Goal: Task Accomplishment & Management: Complete application form

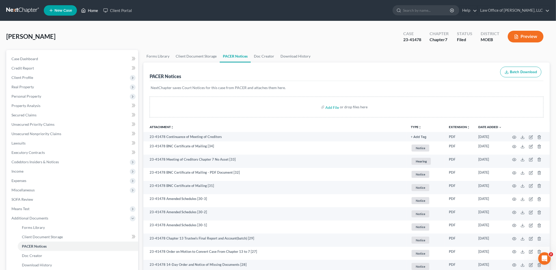
click at [92, 11] on link "Home" at bounding box center [89, 10] width 22 height 9
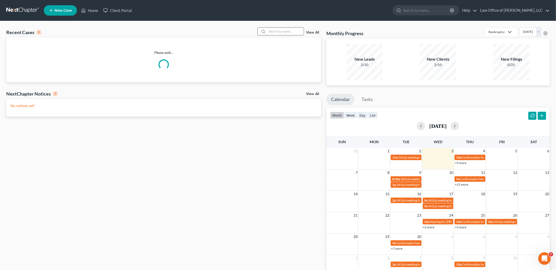
click at [274, 32] on input "search" at bounding box center [285, 32] width 37 height 8
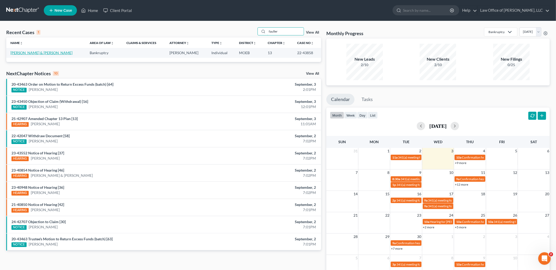
type input "fauller"
click at [29, 51] on link "[PERSON_NAME] & [PERSON_NAME]" at bounding box center [41, 53] width 62 height 4
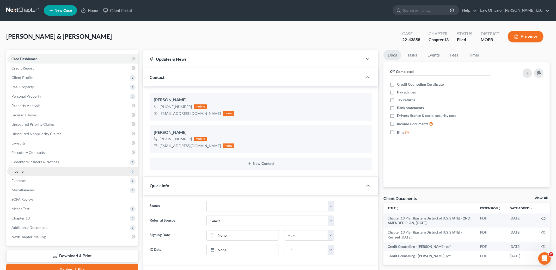
click at [19, 169] on span "Income" at bounding box center [17, 171] width 12 height 4
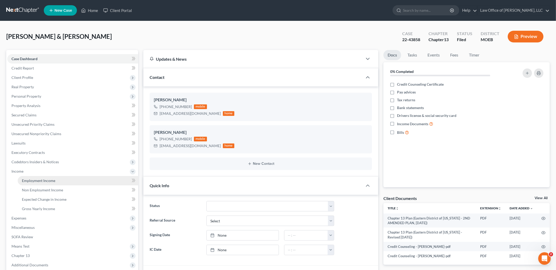
click at [27, 179] on span "Employment Income" at bounding box center [38, 181] width 33 height 4
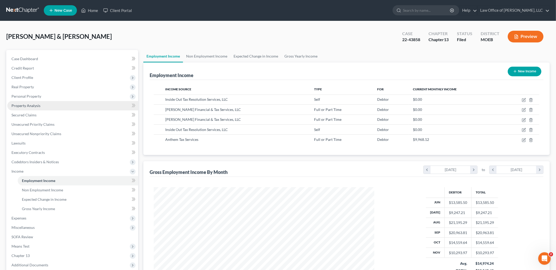
scroll to position [110, 231]
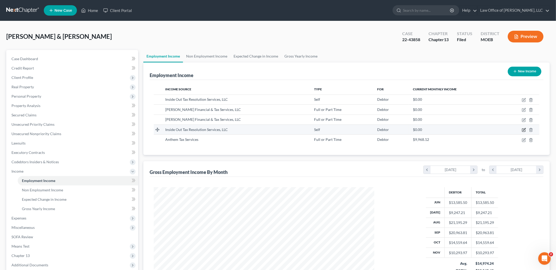
click at [525, 128] on icon "button" at bounding box center [524, 130] width 4 height 4
select select "1"
select select "26"
select select "0"
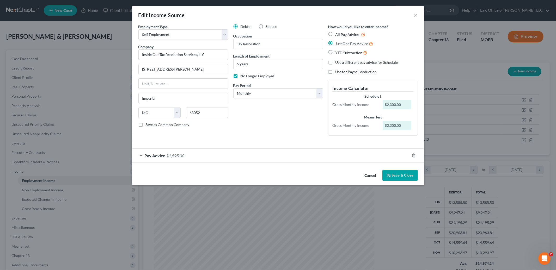
click at [190, 156] on div "Pay Advice $1,695.00" at bounding box center [270, 156] width 277 height 14
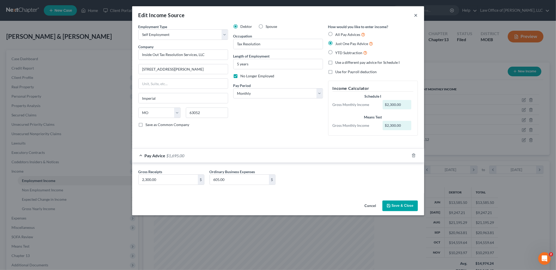
click at [415, 15] on button "×" at bounding box center [416, 15] width 4 height 6
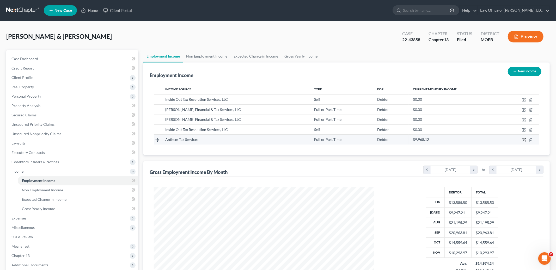
click at [523, 140] on icon "button" at bounding box center [524, 140] width 4 height 4
select select "0"
select select "4"
select select "2"
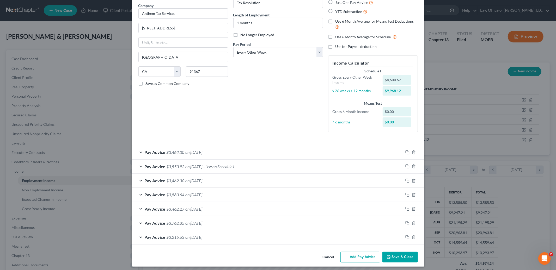
scroll to position [44, 0]
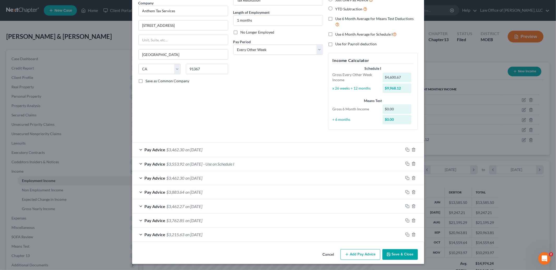
click at [195, 178] on span "on [DATE]" at bounding box center [194, 178] width 17 height 5
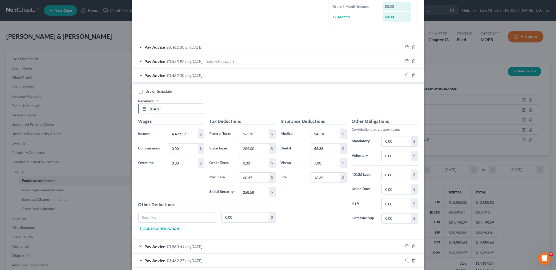
scroll to position [147, 0]
click at [146, 91] on label "Use on Schedule I" at bounding box center [160, 90] width 28 height 5
click at [148, 91] on input "Use on Schedule I" at bounding box center [149, 89] width 3 height 3
checkbox input "true"
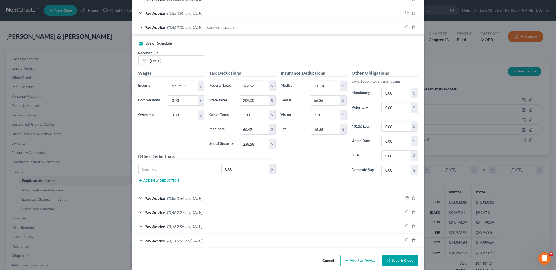
scroll to position [202, 0]
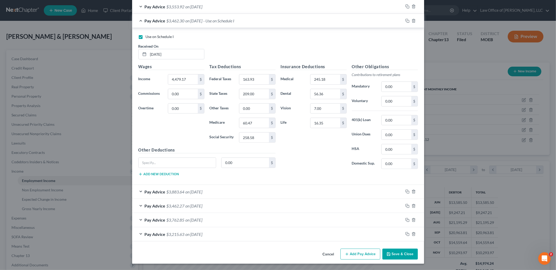
click at [241, 237] on div "Pay Advice $3,215.63 on [DATE]" at bounding box center [267, 235] width 271 height 14
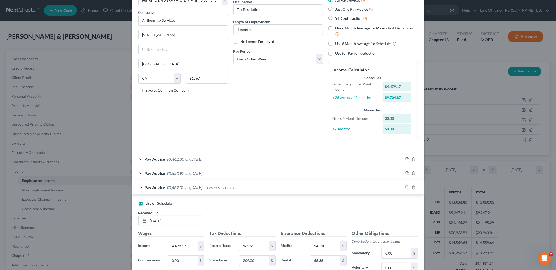
scroll to position [0, 0]
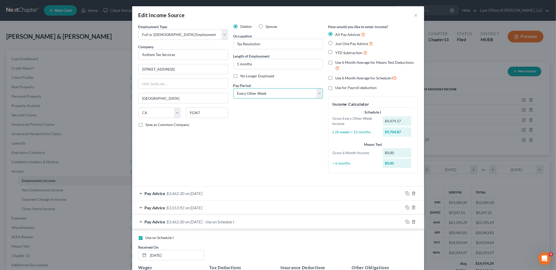
click at [283, 95] on select "Select Monthly Twice Monthly Every Other Week Weekly" at bounding box center [278, 93] width 90 height 10
select select "1"
click at [233, 88] on select "Select Monthly Twice Monthly Every Other Week Weekly" at bounding box center [278, 93] width 90 height 10
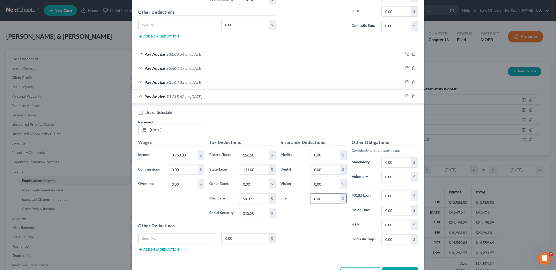
scroll to position [358, 0]
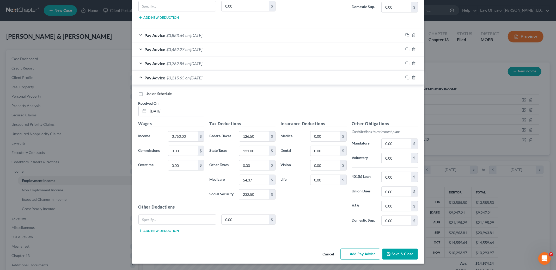
click at [391, 254] on button "Save & Close" at bounding box center [400, 254] width 35 height 11
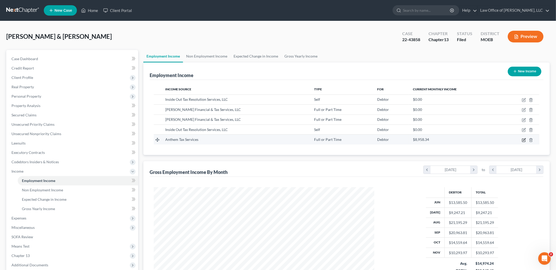
click at [524, 141] on icon "button" at bounding box center [524, 140] width 4 height 4
select select "0"
select select "4"
select select "1"
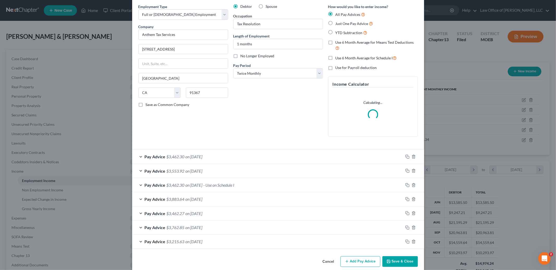
scroll to position [27, 0]
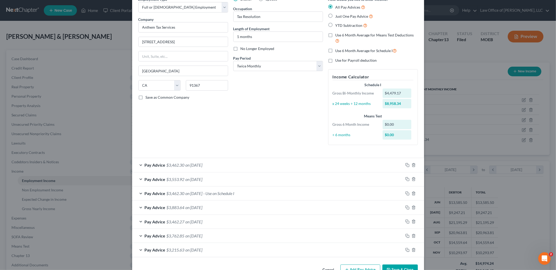
click at [397, 266] on button "Save & Close" at bounding box center [400, 270] width 35 height 11
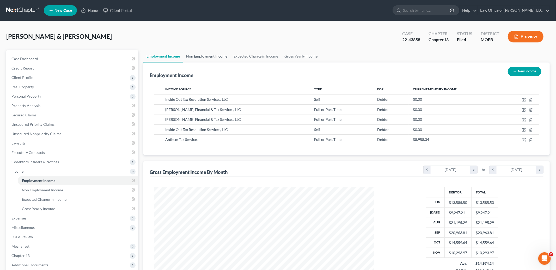
click at [203, 56] on link "Non Employment Income" at bounding box center [206, 56] width 47 height 13
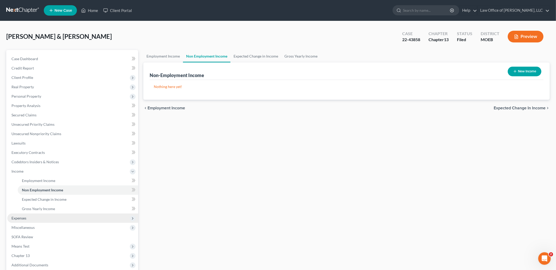
click at [38, 219] on span "Expenses" at bounding box center [72, 218] width 131 height 9
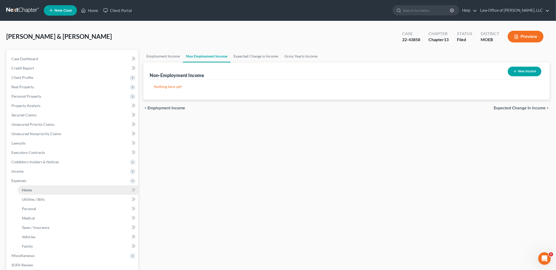
click at [33, 187] on link "Home" at bounding box center [78, 190] width 120 height 9
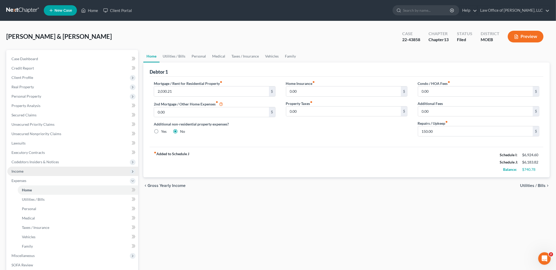
click at [26, 172] on span "Income" at bounding box center [72, 171] width 131 height 9
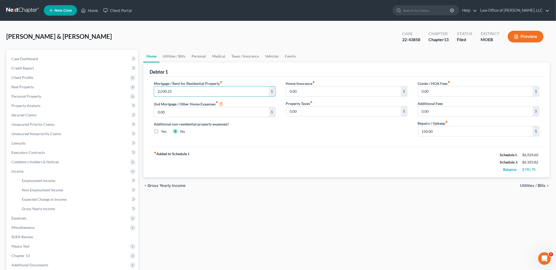
drag, startPoint x: 184, startPoint y: 92, endPoint x: 158, endPoint y: 80, distance: 28.8
click at [158, 81] on div "Mortgage / Rent for Residential Property fiber_manual_record 2,030.21 $" at bounding box center [215, 89] width 122 height 16
click at [187, 91] on input "2,030.21" at bounding box center [211, 92] width 115 height 10
click at [181, 90] on input "2,030.21" at bounding box center [211, 92] width 115 height 10
click at [157, 91] on input "2,030.21" at bounding box center [211, 92] width 115 height 10
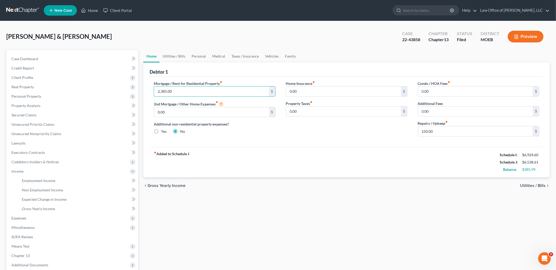
type input "2,385.00"
click at [168, 48] on div "[PERSON_NAME] & [PERSON_NAME] Upgraded Case 22-43858 Chapter Chapter 13 Status …" at bounding box center [278, 38] width 544 height 23
click at [168, 53] on link "Utilities / Bills" at bounding box center [174, 56] width 29 height 13
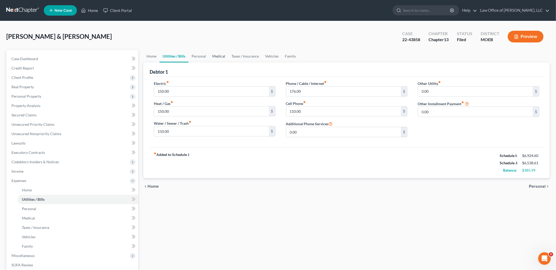
click at [216, 55] on link "Medical" at bounding box center [218, 56] width 19 height 13
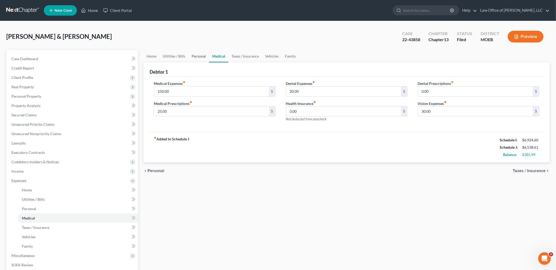
click at [202, 55] on link "Personal" at bounding box center [199, 56] width 21 height 13
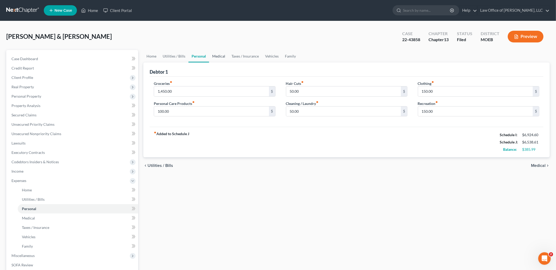
click at [219, 56] on link "Medical" at bounding box center [218, 56] width 19 height 13
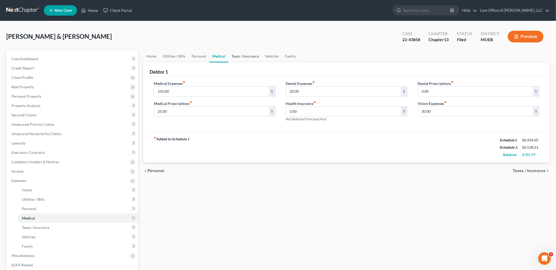
click at [249, 54] on link "Taxes / Insurance" at bounding box center [245, 56] width 34 height 13
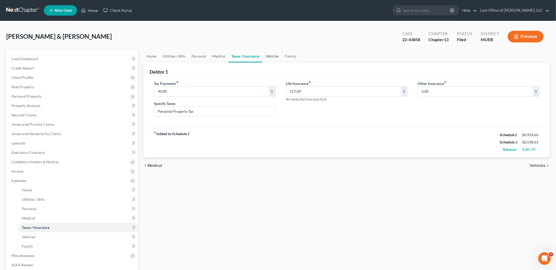
click at [268, 56] on link "Vehicles" at bounding box center [272, 56] width 20 height 13
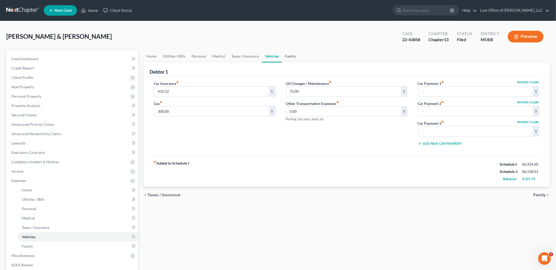
click at [290, 57] on link "Family" at bounding box center [290, 56] width 17 height 13
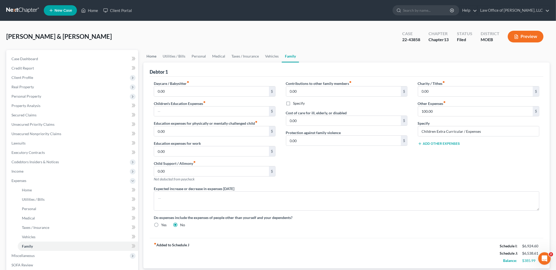
click at [149, 56] on link "Home" at bounding box center [151, 56] width 16 height 13
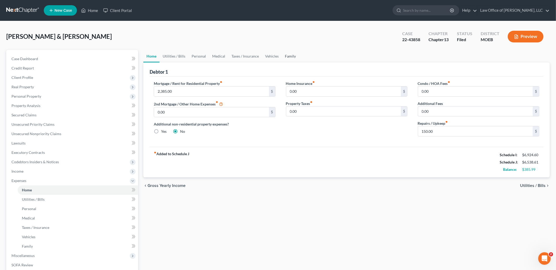
click at [286, 56] on link "Family" at bounding box center [290, 56] width 17 height 13
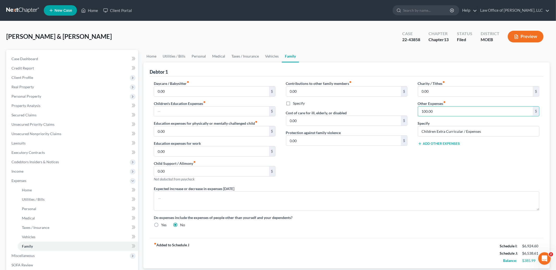
drag, startPoint x: 447, startPoint y: 113, endPoint x: 427, endPoint y: 105, distance: 21.8
click at [427, 105] on div "Other Expenses fiber_manual_record 100.00 $" at bounding box center [479, 109] width 122 height 16
click at [447, 110] on input "100.00" at bounding box center [475, 112] width 115 height 10
click at [166, 57] on link "Utilities / Bills" at bounding box center [174, 56] width 29 height 13
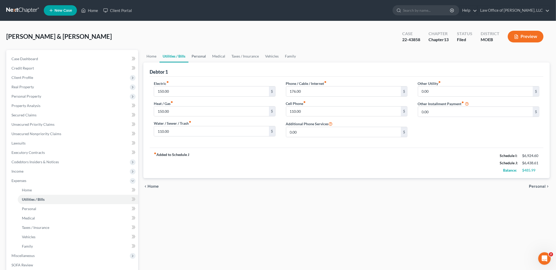
click at [192, 58] on link "Personal" at bounding box center [199, 56] width 21 height 13
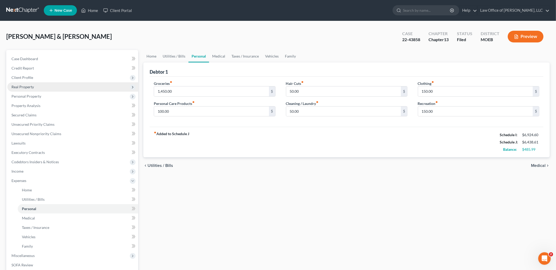
click at [39, 88] on span "Real Property" at bounding box center [72, 86] width 131 height 9
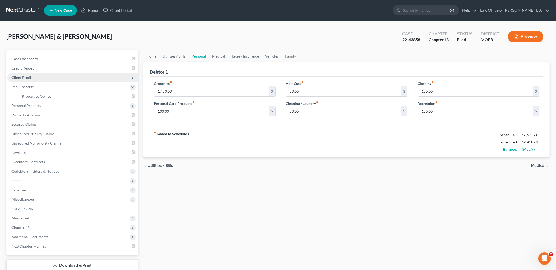
click at [35, 77] on span "Client Profile" at bounding box center [72, 77] width 131 height 9
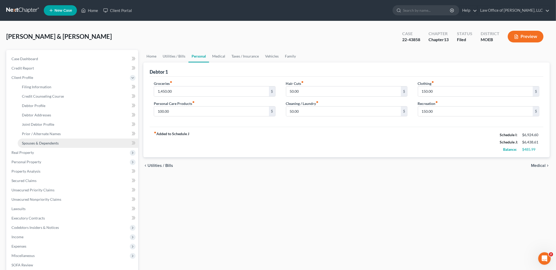
click at [38, 144] on span "Spouses & Dependents" at bounding box center [40, 143] width 37 height 4
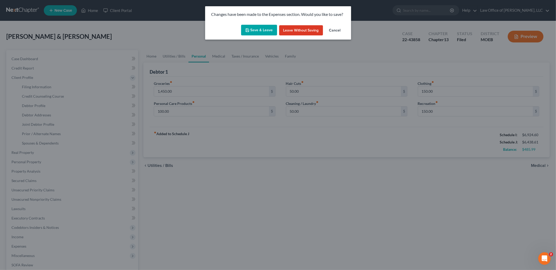
click at [258, 34] on button "Save & Leave" at bounding box center [259, 30] width 36 height 11
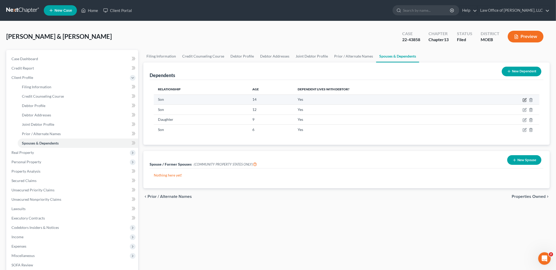
click at [525, 99] on icon "button" at bounding box center [525, 100] width 4 height 4
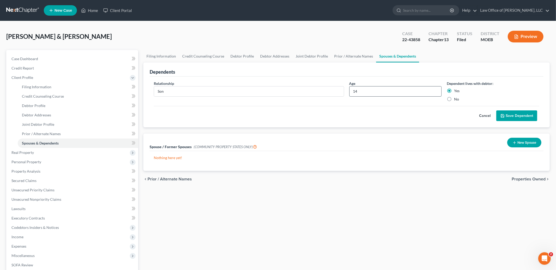
drag, startPoint x: 375, startPoint y: 91, endPoint x: 363, endPoint y: 86, distance: 12.4
click at [363, 86] on div "14" at bounding box center [395, 91] width 93 height 10
type input "17"
click at [522, 115] on button "Save Dependent" at bounding box center [516, 116] width 41 height 11
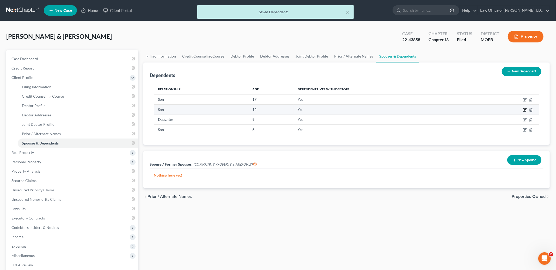
click at [524, 110] on icon "button" at bounding box center [525, 110] width 4 height 4
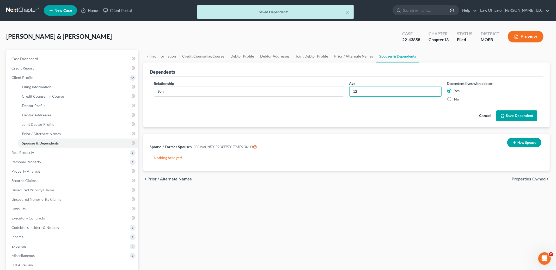
drag, startPoint x: 383, startPoint y: 94, endPoint x: 339, endPoint y: 80, distance: 46.4
click at [339, 80] on div "Relationship * Son Age [DEMOGRAPHIC_DATA] Dependent lives with debtor: Yes No C…" at bounding box center [347, 102] width 394 height 51
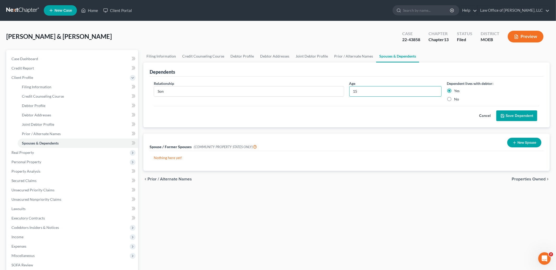
type input "15"
click at [514, 115] on button "Save Dependent" at bounding box center [516, 116] width 41 height 11
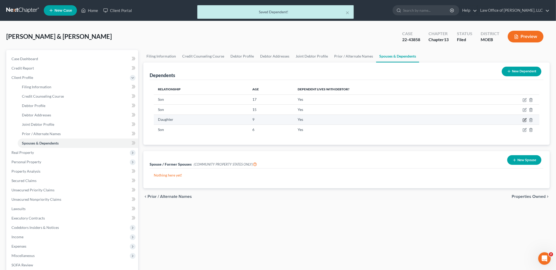
click at [524, 120] on icon "button" at bounding box center [525, 120] width 4 height 4
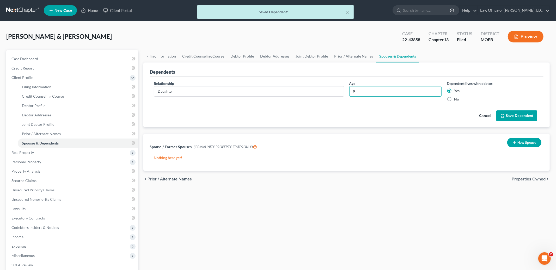
drag, startPoint x: 377, startPoint y: 93, endPoint x: 344, endPoint y: 86, distance: 33.0
click at [344, 86] on div "Relationship * Daughter Age [DEMOGRAPHIC_DATA] Dependent lives with debtor: Yes…" at bounding box center [346, 93] width 391 height 25
type input "12"
click at [513, 116] on button "Save Dependent" at bounding box center [516, 116] width 41 height 11
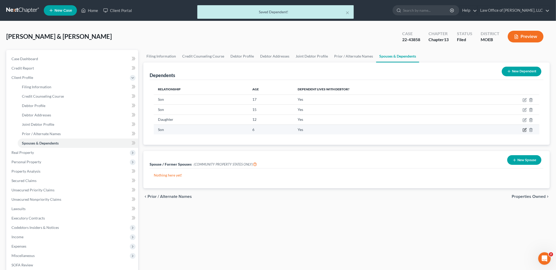
click at [525, 130] on icon "button" at bounding box center [525, 129] width 2 height 2
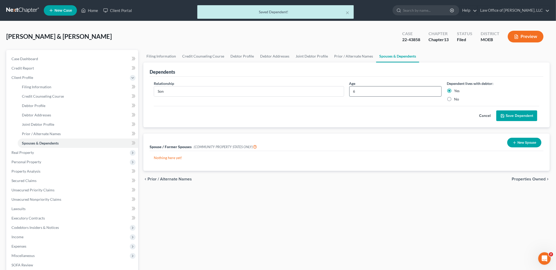
drag, startPoint x: 358, startPoint y: 92, endPoint x: 349, endPoint y: 86, distance: 10.3
click at [349, 86] on div "6" at bounding box center [395, 91] width 93 height 10
type input "9"
click at [516, 114] on button "Save Dependent" at bounding box center [516, 116] width 41 height 11
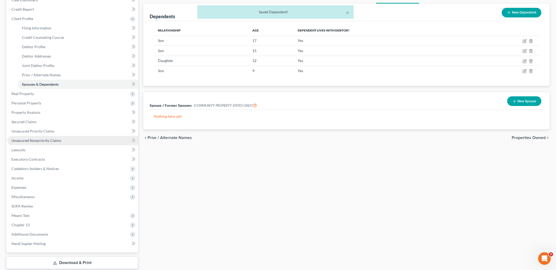
scroll to position [71, 0]
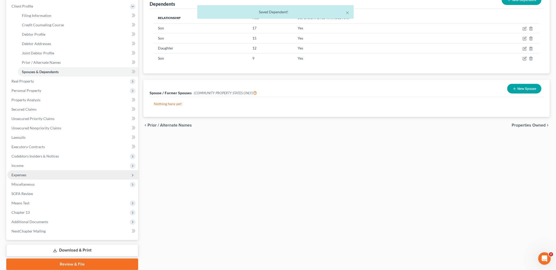
click at [21, 175] on span "Expenses" at bounding box center [18, 175] width 15 height 4
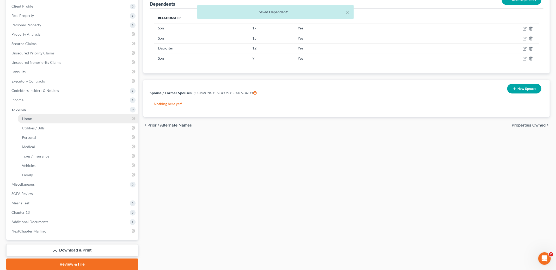
click at [27, 118] on span "Home" at bounding box center [27, 119] width 10 height 4
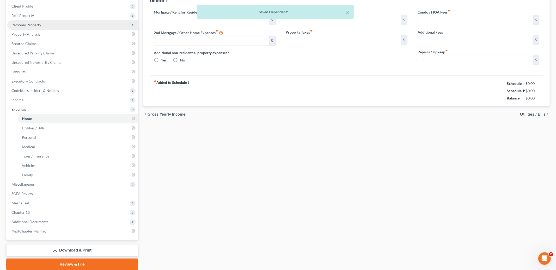
scroll to position [3, 0]
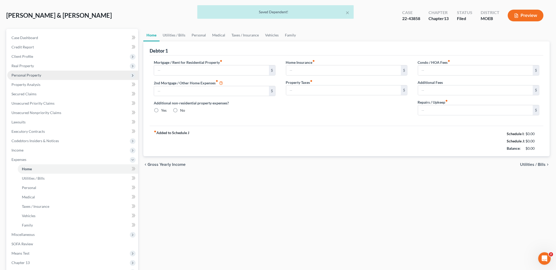
type input "2,385.00"
type input "0.00"
radio input "true"
type input "0.00"
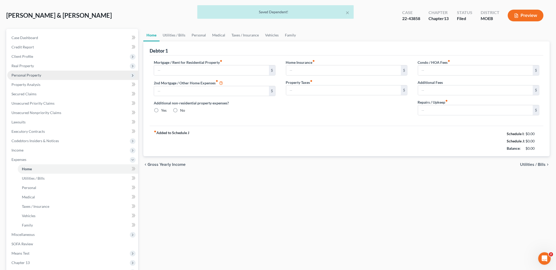
type input "0.00"
type input "150.00"
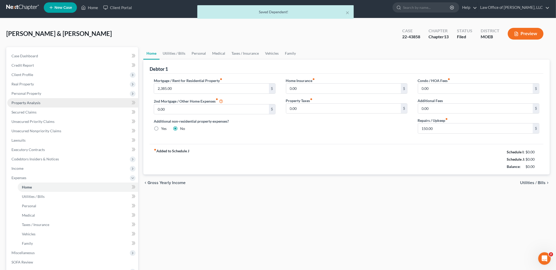
scroll to position [0, 0]
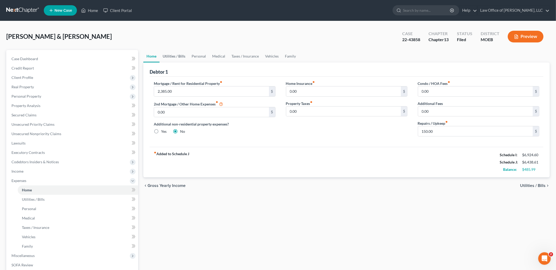
click at [179, 58] on link "Utilities / Bills" at bounding box center [174, 56] width 29 height 13
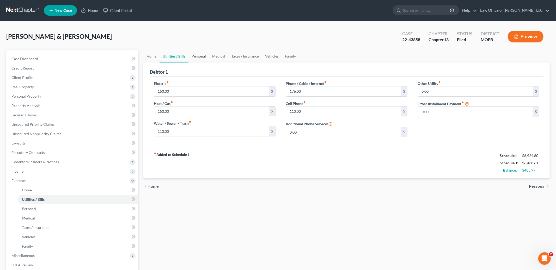
click at [198, 57] on link "Personal" at bounding box center [199, 56] width 21 height 13
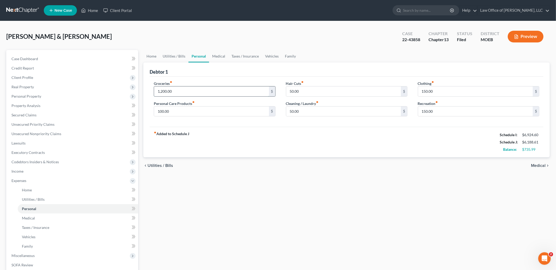
type input "1,200.00"
type input "75.00"
type input "40.00"
type input "100.00"
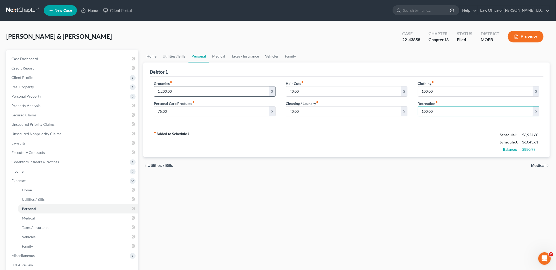
type input "100.00"
click at [218, 54] on link "Medical" at bounding box center [218, 56] width 19 height 13
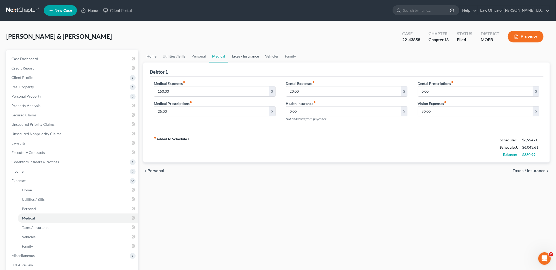
click at [236, 55] on link "Taxes / Insurance" at bounding box center [245, 56] width 34 height 13
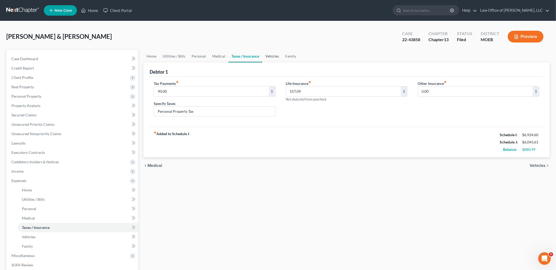
click at [269, 55] on link "Vehicles" at bounding box center [272, 56] width 20 height 13
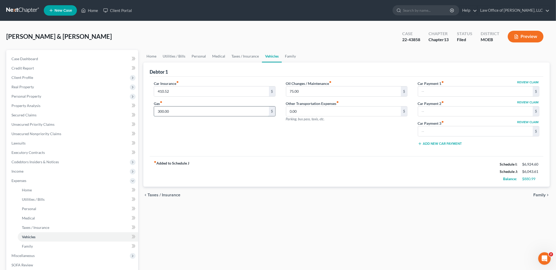
click at [181, 111] on input "300.00" at bounding box center [211, 112] width 115 height 10
type input "200.00"
type input "50.00"
click at [248, 54] on link "Taxes / Insurance" at bounding box center [245, 56] width 34 height 13
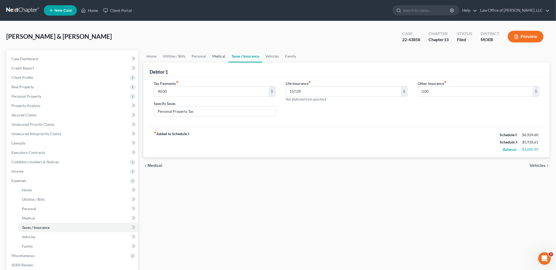
click at [209, 55] on link "Medical" at bounding box center [218, 56] width 19 height 13
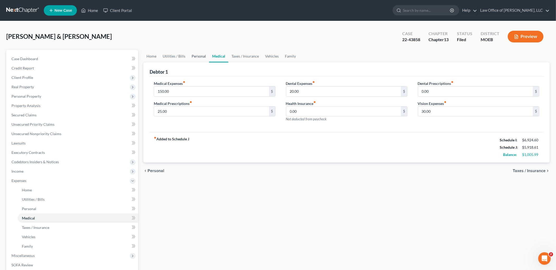
click at [197, 56] on link "Personal" at bounding box center [199, 56] width 21 height 13
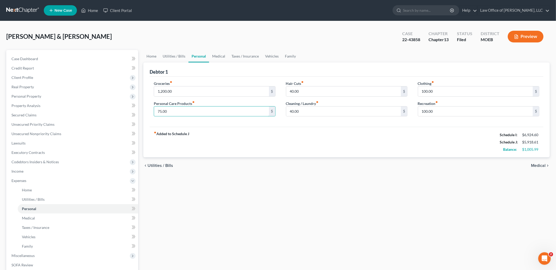
drag, startPoint x: 172, startPoint y: 112, endPoint x: 144, endPoint y: 105, distance: 28.1
click at [144, 105] on div "Debtor 1 Groceries fiber_manual_record 1,200.00 $ Personal Care Products fiber_…" at bounding box center [346, 110] width 407 height 95
click at [180, 112] on input "75.00" at bounding box center [211, 112] width 115 height 10
type input "80.00"
click at [541, 166] on span "Medical" at bounding box center [538, 166] width 15 height 4
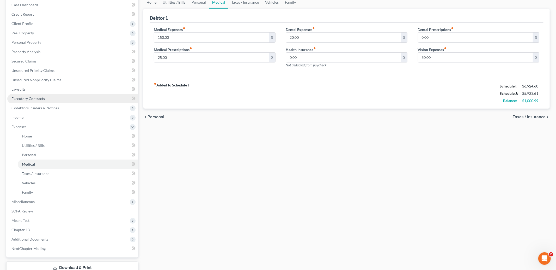
scroll to position [90, 0]
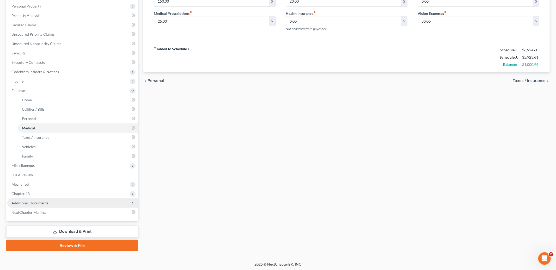
click at [37, 202] on span "Additional Documents" at bounding box center [29, 203] width 37 height 4
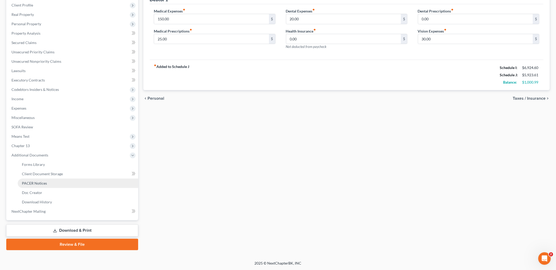
scroll to position [72, 0]
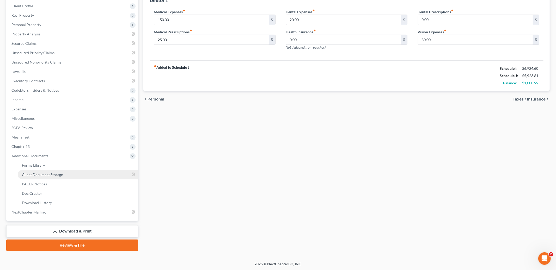
click at [44, 175] on span "Client Document Storage" at bounding box center [42, 175] width 41 height 4
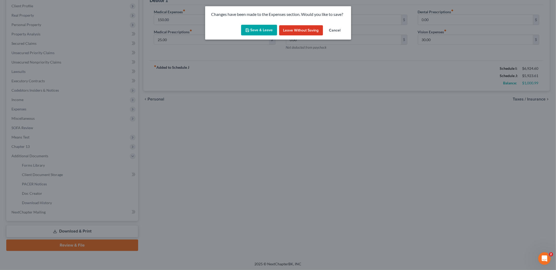
click at [257, 33] on button "Save & Leave" at bounding box center [259, 30] width 36 height 11
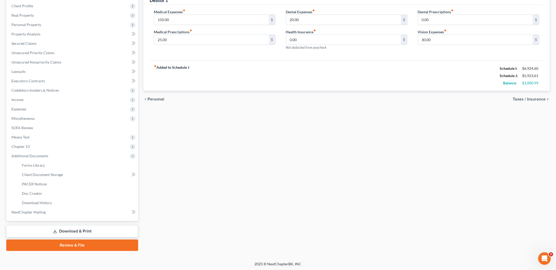
select select "9"
select select "14"
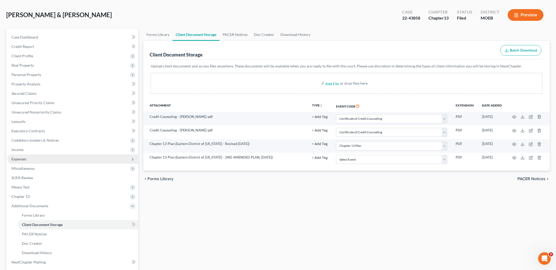
scroll to position [72, 0]
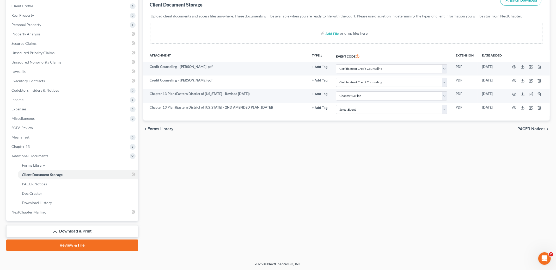
click at [67, 234] on link "Download & Print" at bounding box center [72, 232] width 132 height 12
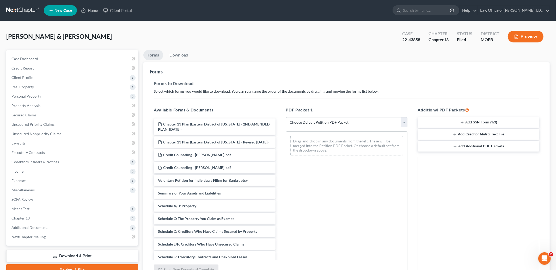
click at [323, 125] on select "Choose Default Petition PDF Packet Complete Bankruptcy Petition (all forms and …" at bounding box center [347, 122] width 122 height 10
select select "2"
click at [286, 117] on select "Choose Default Petition PDF Packet Complete Bankruptcy Petition (all forms and …" at bounding box center [347, 122] width 122 height 10
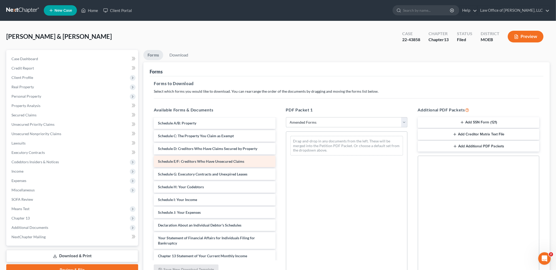
scroll to position [28, 0]
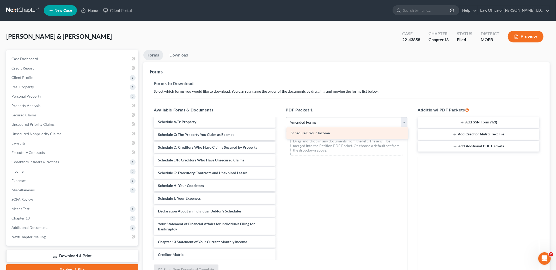
drag, startPoint x: 197, startPoint y: 198, endPoint x: 329, endPoint y: 134, distance: 147.3
click at [280, 134] on div "Schedule I: Your Income Voluntary Petition for Individuals Filing for Bankruptc…" at bounding box center [215, 198] width 130 height 214
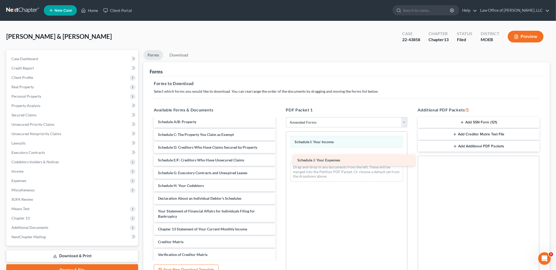
drag, startPoint x: 185, startPoint y: 199, endPoint x: 324, endPoint y: 162, distance: 144.5
click at [280, 162] on div "Schedule J: Your Expenses Voluntary Petition for Individuals Filing for Bankrup…" at bounding box center [215, 191] width 130 height 201
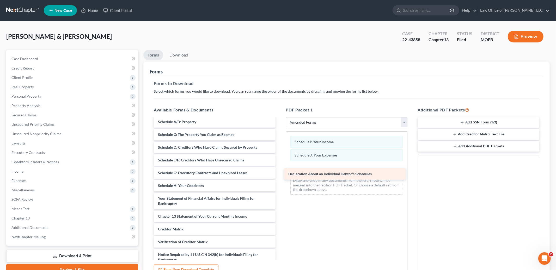
drag, startPoint x: 195, startPoint y: 198, endPoint x: 326, endPoint y: 171, distance: 134.0
click at [280, 171] on div "Declaration About an Individual Debtor's Schedules Voluntary Petition for Indiv…" at bounding box center [215, 185] width 130 height 188
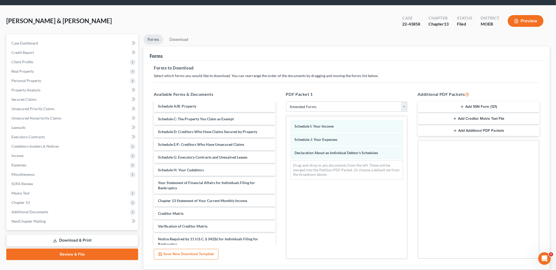
scroll to position [51, 0]
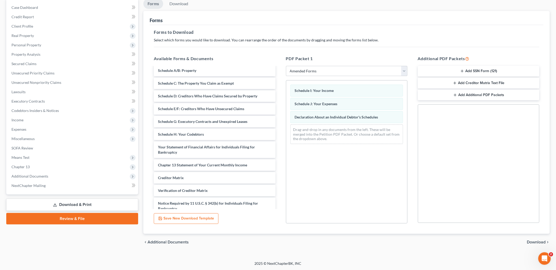
click at [540, 242] on span "Download" at bounding box center [536, 242] width 19 height 4
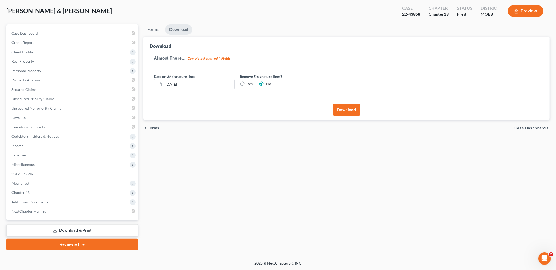
scroll to position [25, 0]
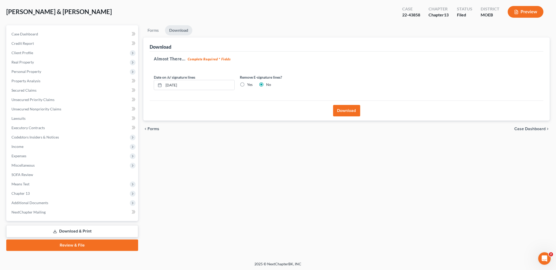
click at [343, 113] on button "Download" at bounding box center [346, 110] width 27 height 11
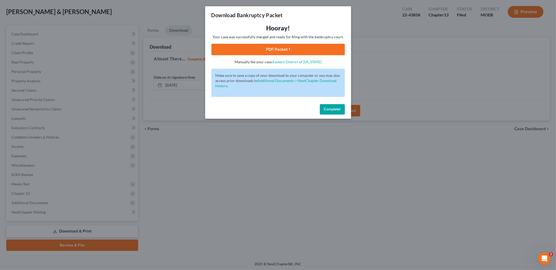
click at [312, 46] on link "PDF Packet 1" at bounding box center [278, 49] width 134 height 11
click at [0, 0] on div "Download Bankruptcy Packet Hooray! Your case was successfully merged and ready …" at bounding box center [278, 135] width 556 height 270
click at [335, 110] on span "Complete!" at bounding box center [332, 109] width 17 height 4
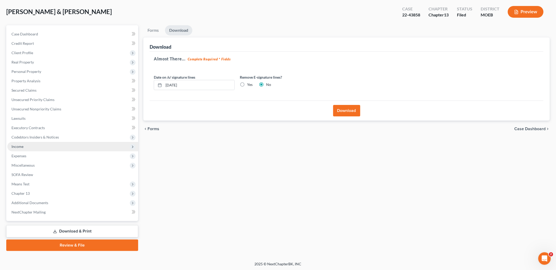
click at [30, 150] on span "Income" at bounding box center [72, 146] width 131 height 9
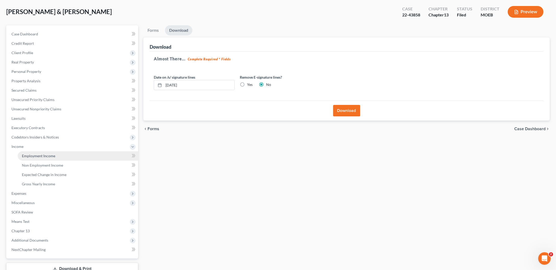
click at [33, 155] on span "Employment Income" at bounding box center [38, 156] width 33 height 4
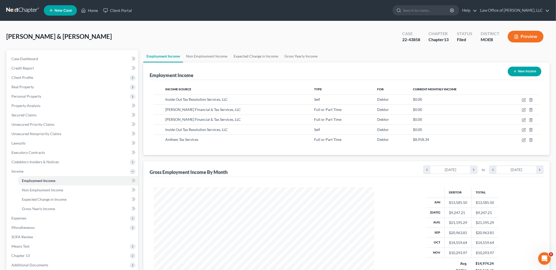
scroll to position [110, 231]
click at [523, 135] on td at bounding box center [520, 140] width 38 height 10
click at [525, 139] on icon "button" at bounding box center [524, 139] width 2 height 2
select select "0"
select select "4"
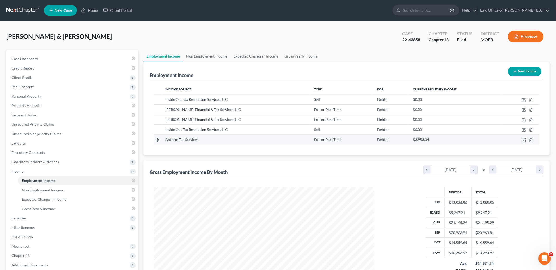
select select "1"
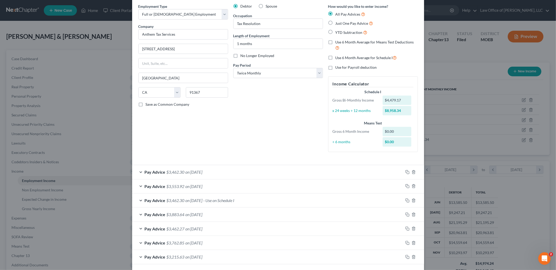
scroll to position [22, 0]
drag, startPoint x: 259, startPoint y: 43, endPoint x: 227, endPoint y: 33, distance: 33.7
click at [227, 33] on div "Employment Type * Select Full or [DEMOGRAPHIC_DATA] Employment Self Employment …" at bounding box center [278, 80] width 285 height 157
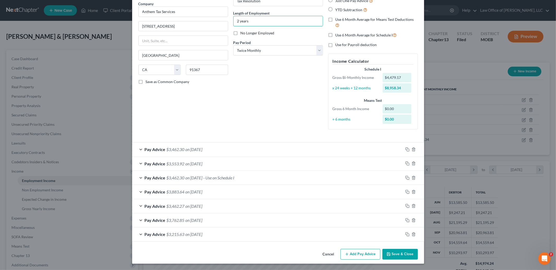
type input "2 years"
click at [398, 257] on button "Save & Close" at bounding box center [400, 254] width 35 height 11
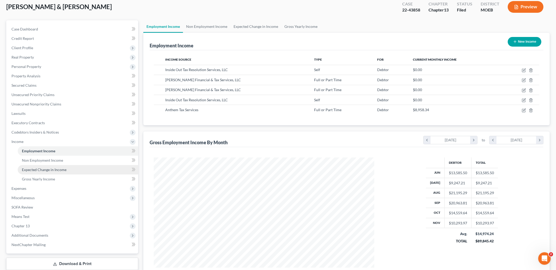
scroll to position [76, 0]
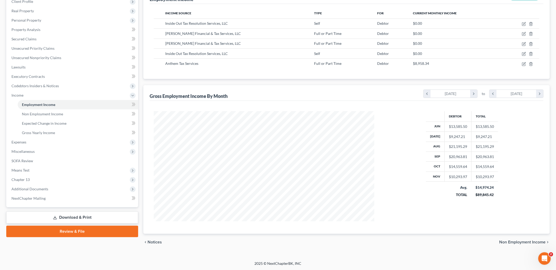
click at [67, 218] on link "Download & Print" at bounding box center [72, 218] width 132 height 12
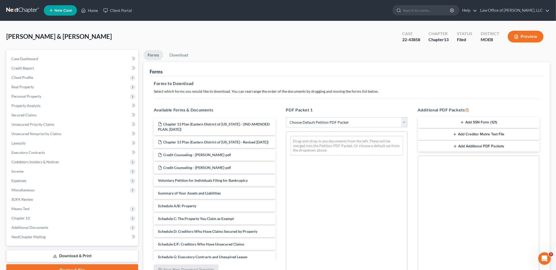
click at [339, 123] on select "Choose Default Petition PDF Packet Complete Bankruptcy Petition (all forms and …" at bounding box center [347, 122] width 122 height 10
select select "2"
click at [286, 117] on select "Choose Default Petition PDF Packet Complete Bankruptcy Petition (all forms and …" at bounding box center [347, 122] width 122 height 10
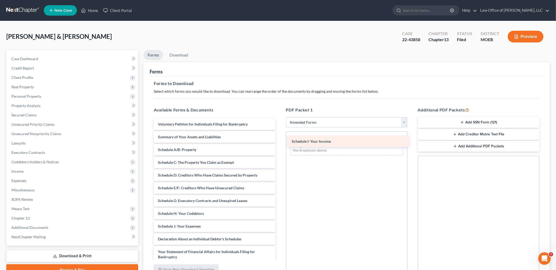
drag, startPoint x: 180, startPoint y: 225, endPoint x: 313, endPoint y: 141, distance: 157.4
click at [280, 141] on div "Schedule I: Your Income Voluntary Petition for Individuals Filing for Bankruptc…" at bounding box center [215, 226] width 130 height 214
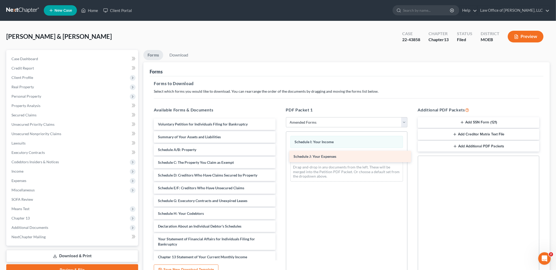
drag, startPoint x: 200, startPoint y: 227, endPoint x: 334, endPoint y: 157, distance: 150.8
click at [280, 157] on div "Schedule J: Your Expenses Voluntary Petition for Individuals Filing for Bankrup…" at bounding box center [215, 219] width 130 height 201
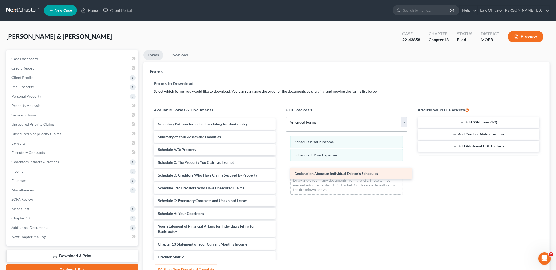
drag, startPoint x: 174, startPoint y: 227, endPoint x: 314, endPoint y: 174, distance: 149.6
click at [280, 174] on div "Declaration About an Individual Debtor's Schedules Voluntary Petition for Indiv…" at bounding box center [215, 213] width 130 height 188
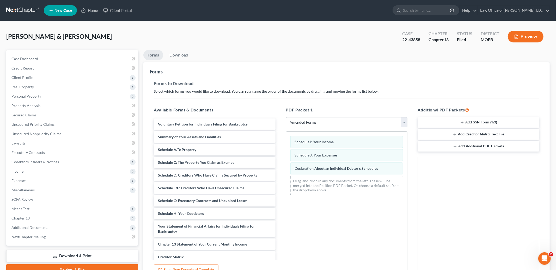
scroll to position [51, 0]
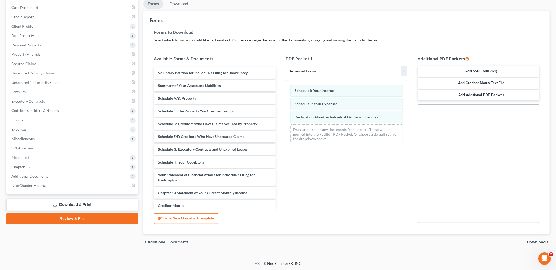
click at [537, 241] on span "Download" at bounding box center [536, 242] width 19 height 4
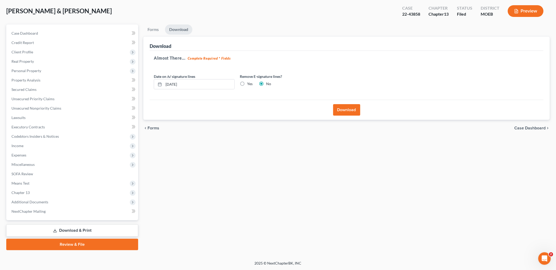
scroll to position [25, 0]
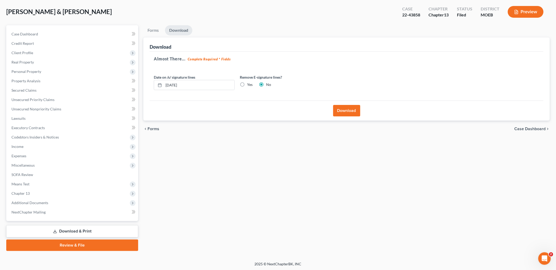
click at [349, 112] on button "Download" at bounding box center [346, 110] width 27 height 11
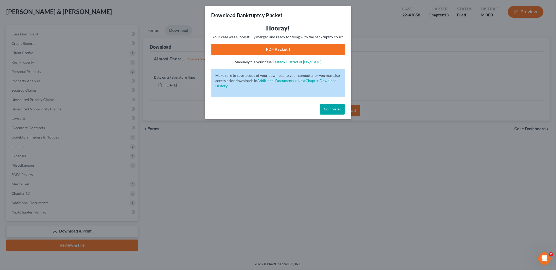
click at [289, 49] on link "PDF Packet 1" at bounding box center [278, 49] width 134 height 11
click at [332, 108] on span "Complete!" at bounding box center [332, 109] width 17 height 4
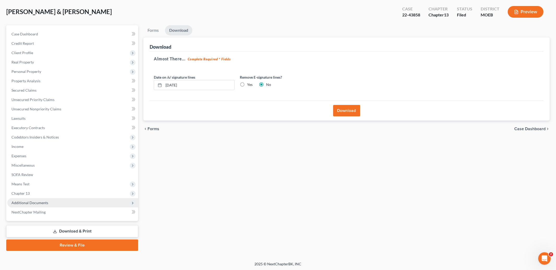
click at [33, 203] on span "Additional Documents" at bounding box center [29, 203] width 37 height 4
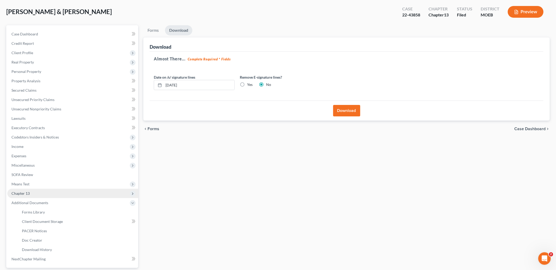
scroll to position [37, 0]
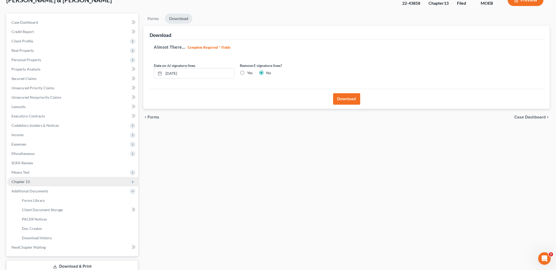
click at [23, 183] on span "Chapter 13" at bounding box center [20, 182] width 18 height 4
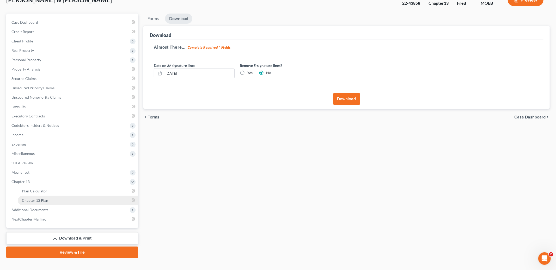
click at [35, 199] on span "Chapter 13 Plan" at bounding box center [35, 200] width 26 height 4
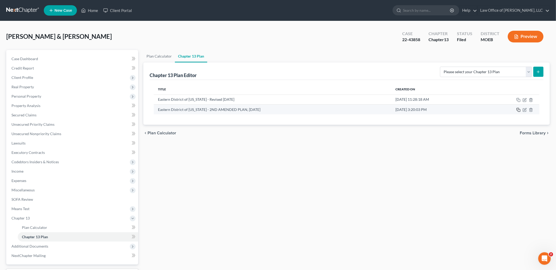
click at [518, 110] on rect "button" at bounding box center [519, 111] width 2 height 2
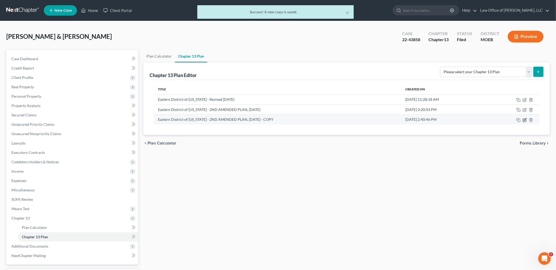
click at [524, 119] on icon "button" at bounding box center [525, 120] width 4 height 4
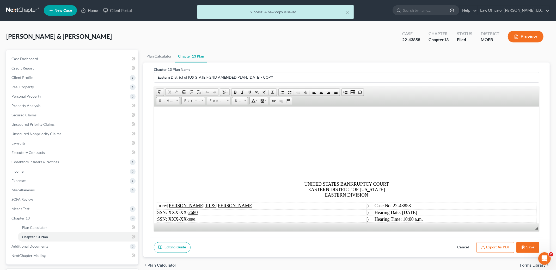
scroll to position [10, 0]
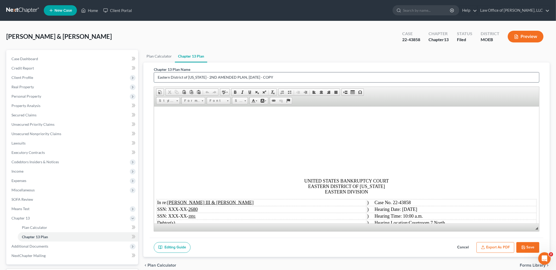
drag, startPoint x: 205, startPoint y: 77, endPoint x: 288, endPoint y: 80, distance: 82.7
click at [288, 80] on input "Eastern District of [US_STATE] - 2ND AMENDED PLAN, [DATE] - COPY" at bounding box center [346, 77] width 385 height 10
type input "Eastern District of [US_STATE] - 3rd Amended Plan, [DATE]"
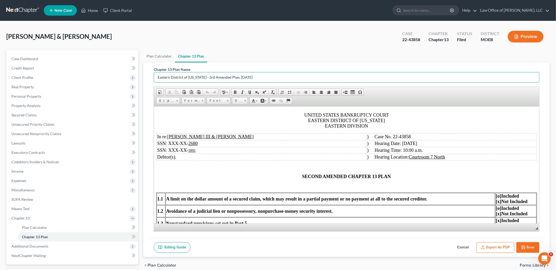
scroll to position [75, 0]
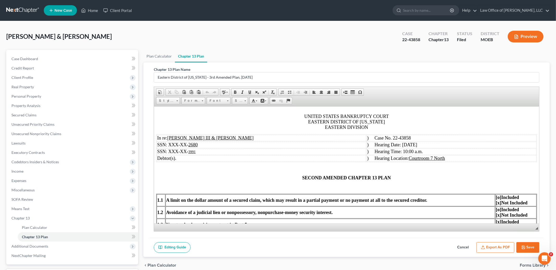
click at [525, 249] on icon "button" at bounding box center [523, 248] width 4 height 4
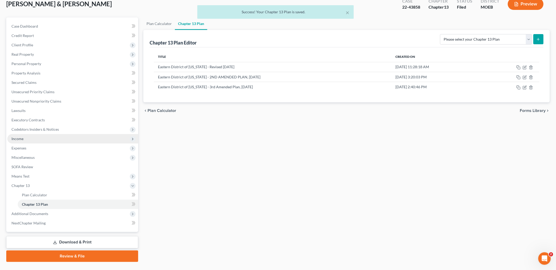
scroll to position [43, 0]
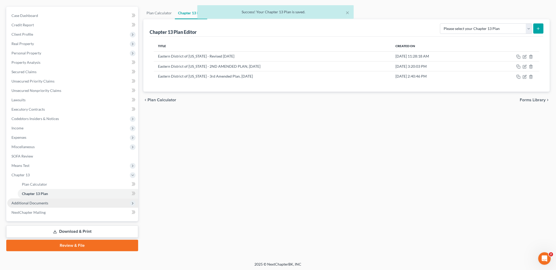
click at [49, 204] on span "Additional Documents" at bounding box center [72, 203] width 131 height 9
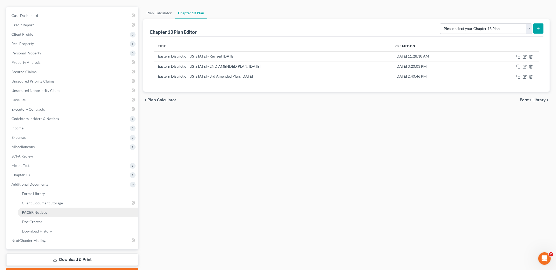
click at [55, 211] on link "PACER Notices" at bounding box center [78, 212] width 120 height 9
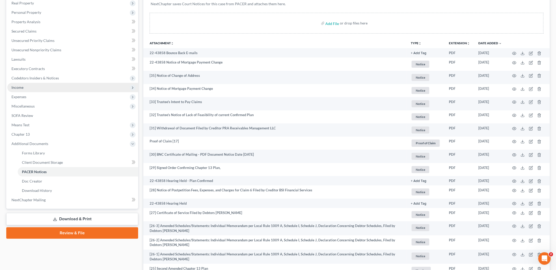
scroll to position [114, 0]
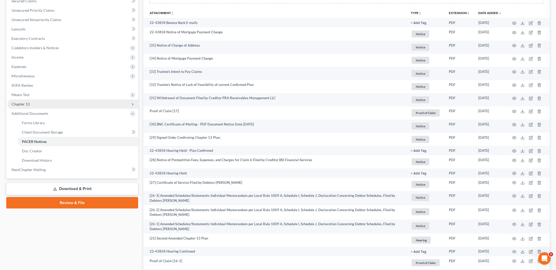
click at [32, 106] on span "Chapter 13" at bounding box center [72, 104] width 131 height 9
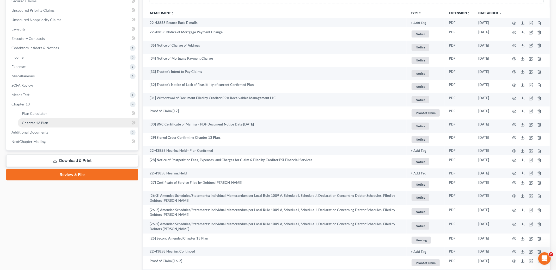
click at [51, 124] on link "Chapter 13 Plan" at bounding box center [78, 122] width 120 height 9
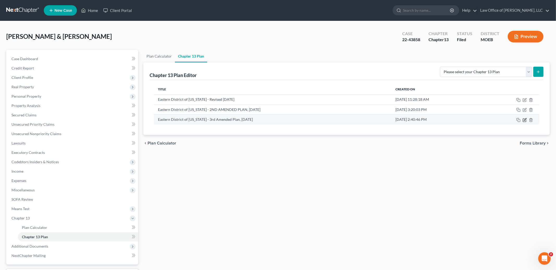
click at [525, 120] on icon "button" at bounding box center [525, 120] width 4 height 4
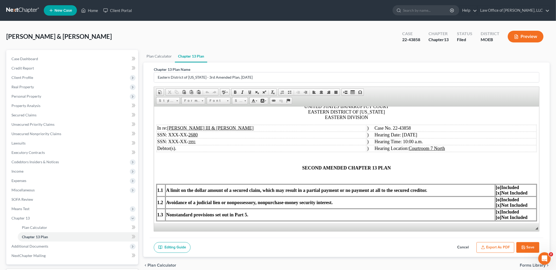
scroll to position [93, 0]
drag, startPoint x: 373, startPoint y: 137, endPoint x: 402, endPoint y: 137, distance: 28.9
click at [402, 137] on td ") Hearing Date: [DATE]" at bounding box center [452, 135] width 170 height 7
click at [320, 169] on span "SECOND AMENDED CHAPTER 13 PLAN" at bounding box center [346, 168] width 89 height 5
click at [304, 170] on span "SECOND AMENDED CHAPTER 13 PLAN" at bounding box center [346, 168] width 89 height 5
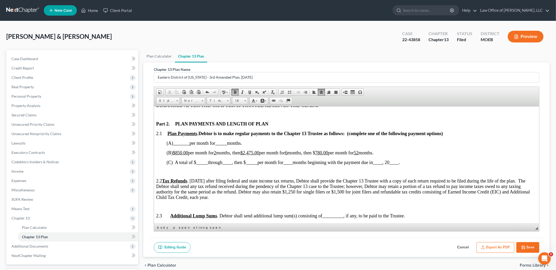
scroll to position [272, 0]
click at [188, 155] on u "$850.00" at bounding box center [180, 152] width 15 height 5
click at [249, 164] on span "_____" at bounding box center [252, 162] width 12 height 5
click at [248, 90] on span at bounding box center [250, 92] width 4 height 4
click at [387, 164] on span "____" at bounding box center [382, 162] width 9 height 5
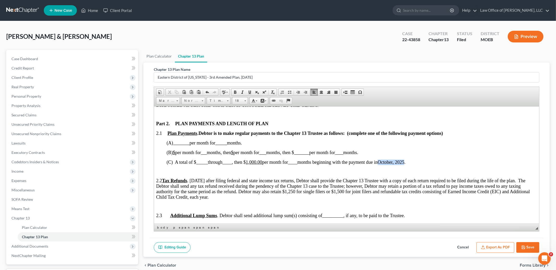
drag, startPoint x: 385, startPoint y: 165, endPoint x: 410, endPoint y: 163, distance: 25.6
click at [406, 163] on span "(C) A total of $ _____ through ____ , then $ 1,000.00 per month for ____ months…" at bounding box center [286, 162] width 239 height 5
click at [248, 91] on span at bounding box center [250, 92] width 4 height 4
drag, startPoint x: 199, startPoint y: 165, endPoint x: 216, endPoint y: 160, distance: 18.1
click at [202, 165] on span "_____" at bounding box center [202, 162] width 12 height 5
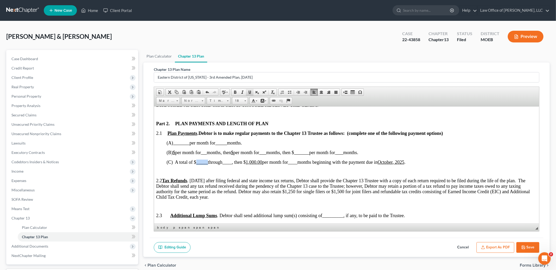
click at [249, 92] on span at bounding box center [250, 92] width 4 height 4
drag, startPoint x: 315, startPoint y: 165, endPoint x: 325, endPoint y: 166, distance: 9.9
click at [325, 165] on span "(C) A total of $ 41,210.00 through [DATE] , then $ 1,000.00 per month for ____ …" at bounding box center [293, 162] width 252 height 5
click at [251, 90] on span at bounding box center [250, 92] width 4 height 4
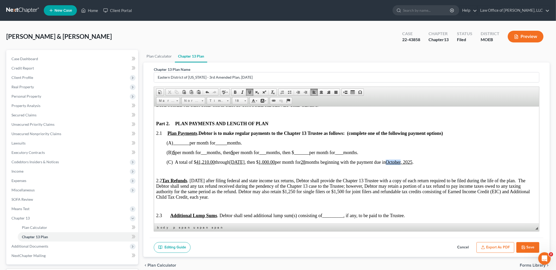
drag, startPoint x: 403, startPoint y: 164, endPoint x: 417, endPoint y: 164, distance: 13.6
click at [401, 164] on span "October" at bounding box center [393, 162] width 15 height 5
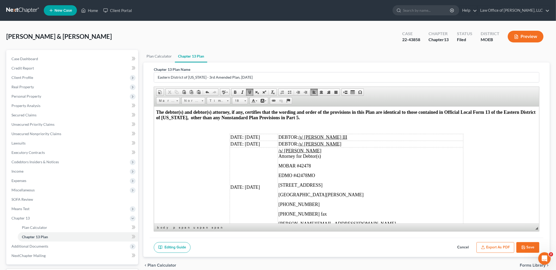
scroll to position [1581, 0]
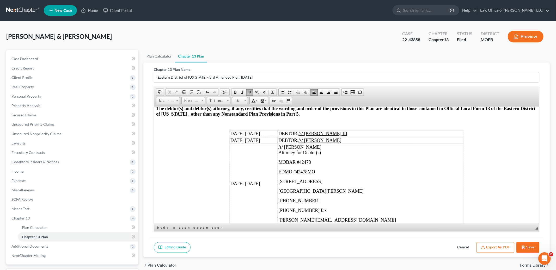
drag, startPoint x: 267, startPoint y: 138, endPoint x: 245, endPoint y: 139, distance: 21.9
click at [245, 137] on td "DATE: [DATE]" at bounding box center [254, 133] width 48 height 7
click at [270, 144] on td "DATE: [DATE]" at bounding box center [254, 140] width 48 height 7
click at [260, 186] on span "DATE: [DATE]" at bounding box center [244, 183] width 29 height 5
click at [523, 246] on icon "button" at bounding box center [523, 248] width 4 height 4
